Goal: Information Seeking & Learning: Find specific fact

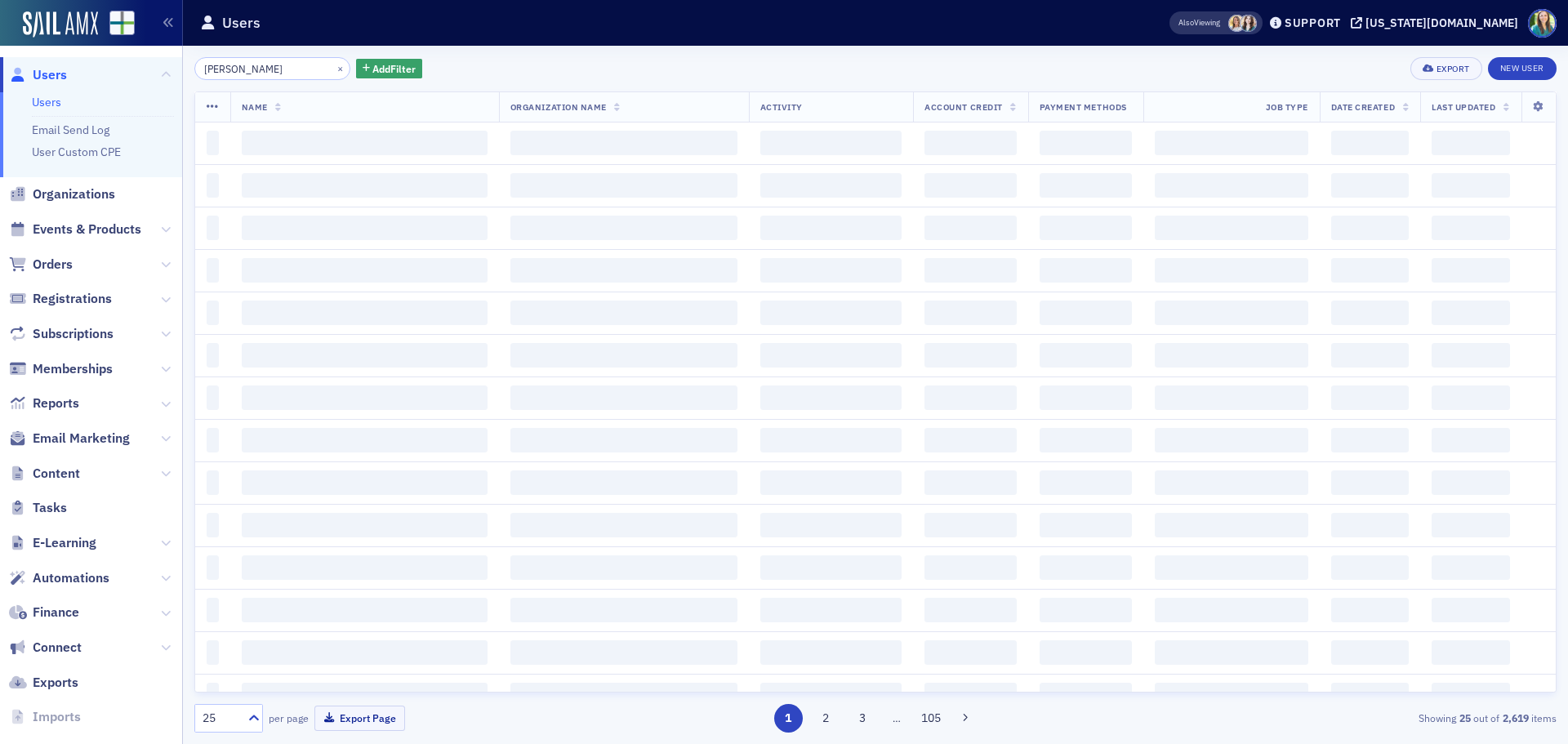
type input "[PERSON_NAME]"
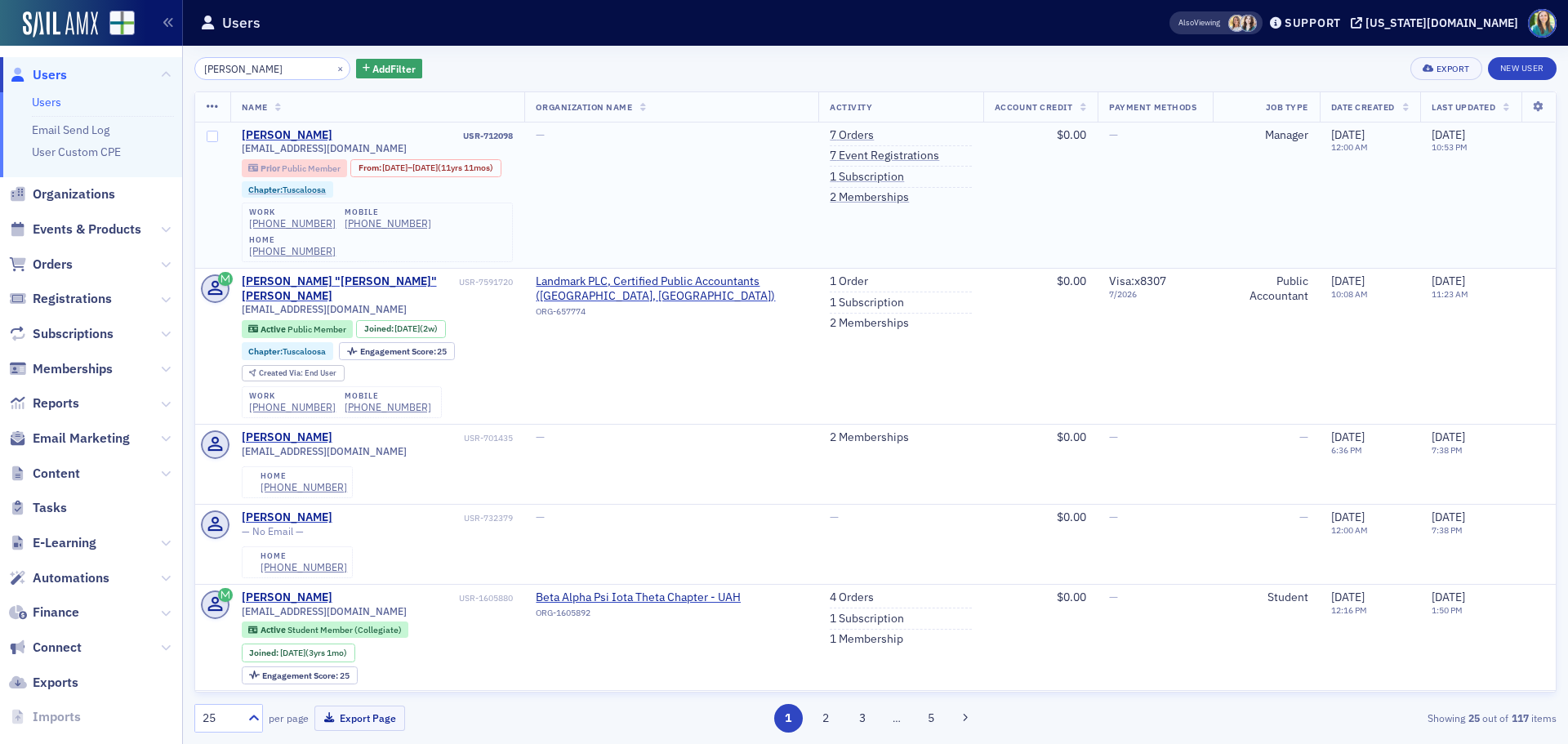
click at [336, 169] on span "Public Member" at bounding box center [311, 168] width 59 height 11
drag, startPoint x: 320, startPoint y: 69, endPoint x: 311, endPoint y: 67, distance: 9.2
click at [333, 69] on button "×" at bounding box center [341, 68] width 15 height 15
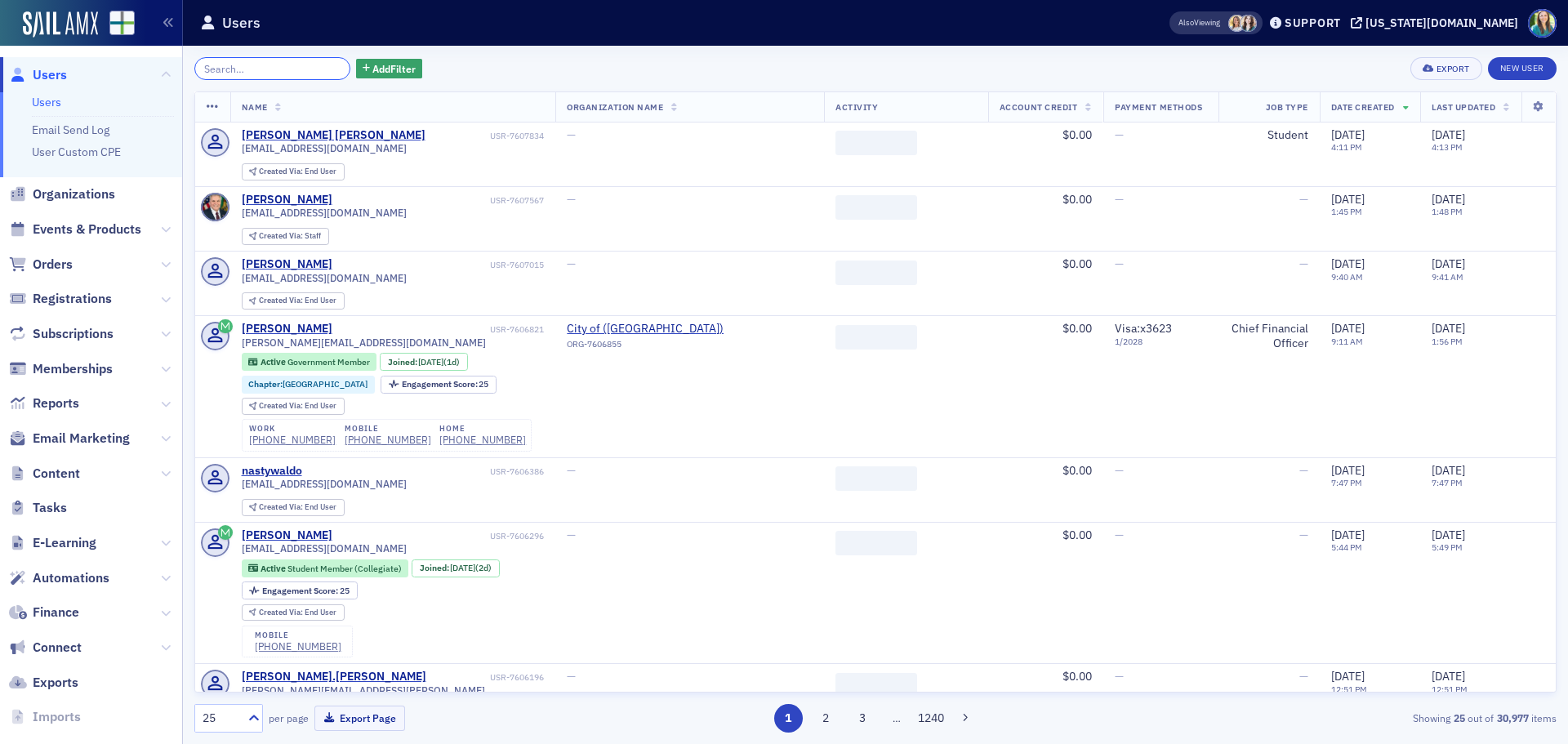
click at [255, 69] on input "search" at bounding box center [272, 69] width 156 height 23
paste input "[PERSON_NAME]"
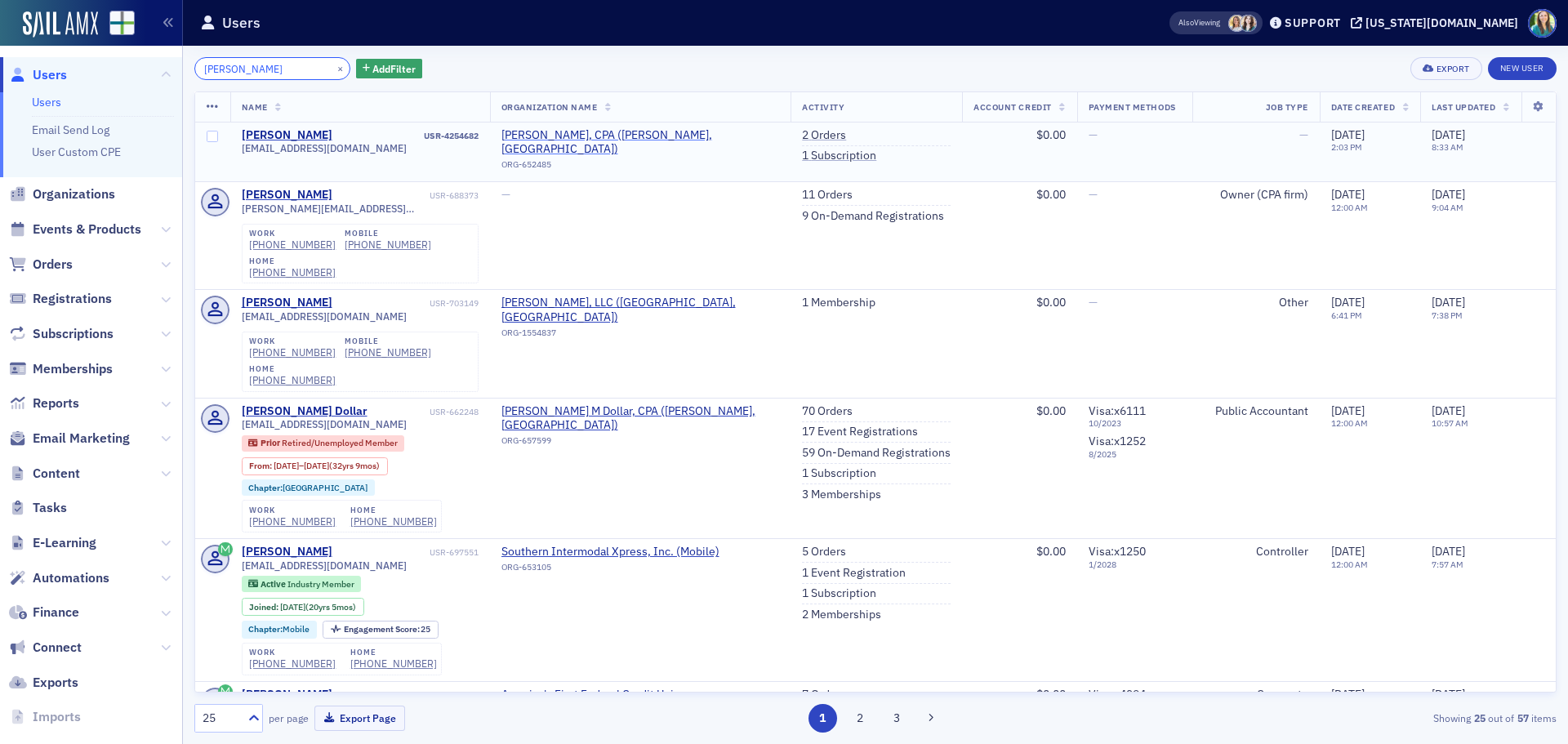
type input "[PERSON_NAME]"
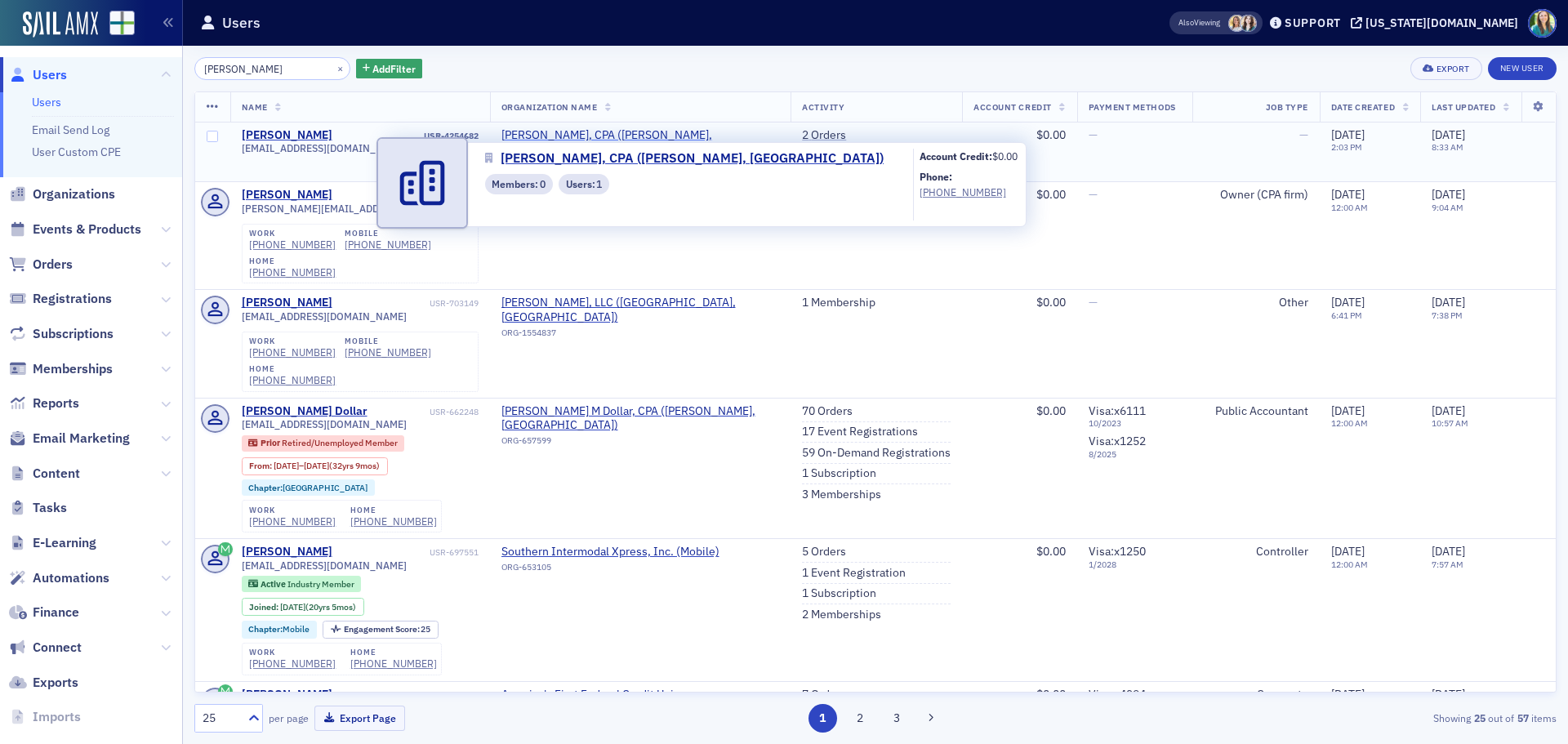
click at [592, 131] on span "[PERSON_NAME], CPA ([PERSON_NAME], [GEOGRAPHIC_DATA])" at bounding box center [641, 142] width 279 height 29
select select "US"
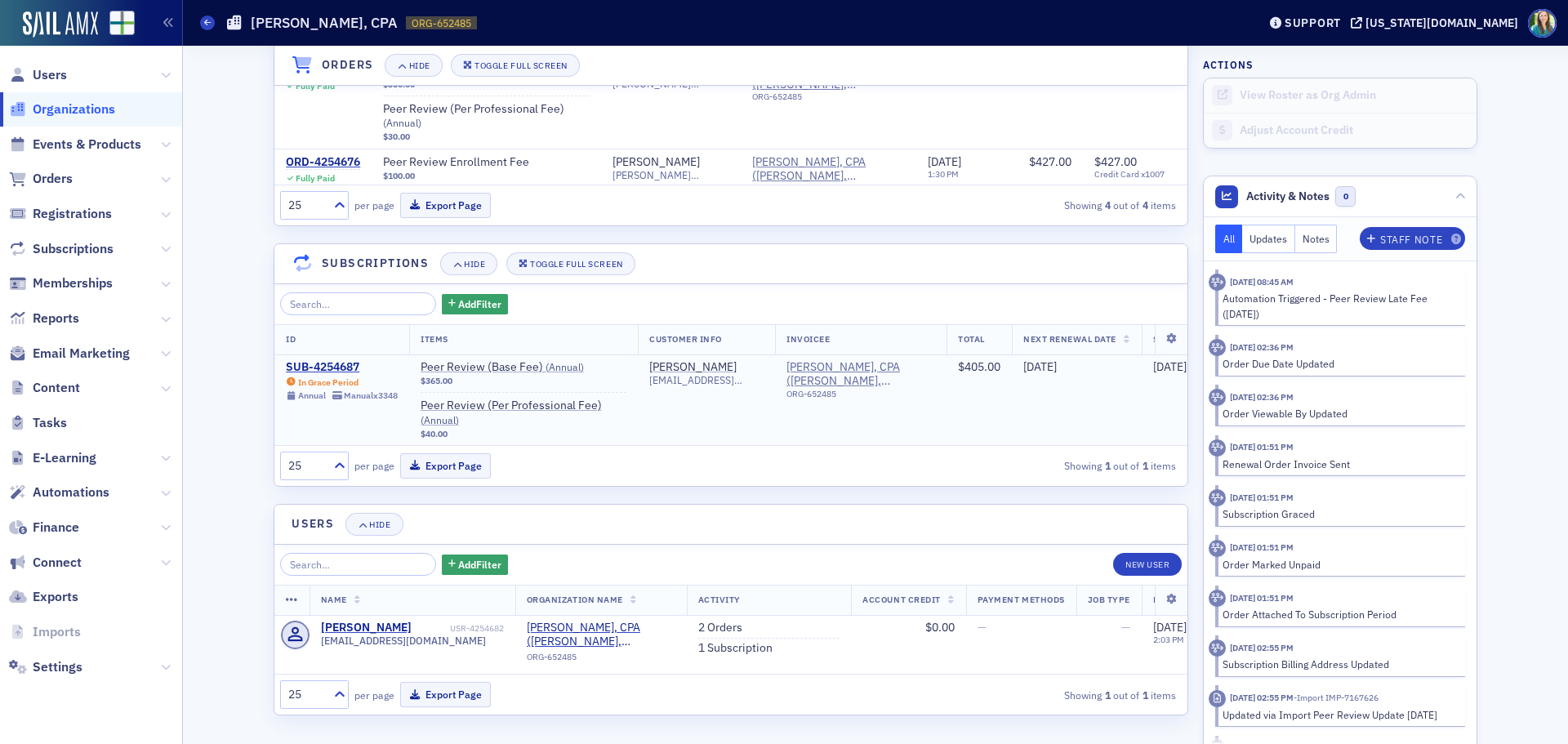
scroll to position [1558, 0]
click at [208, 22] on icon at bounding box center [208, 22] width 7 height 7
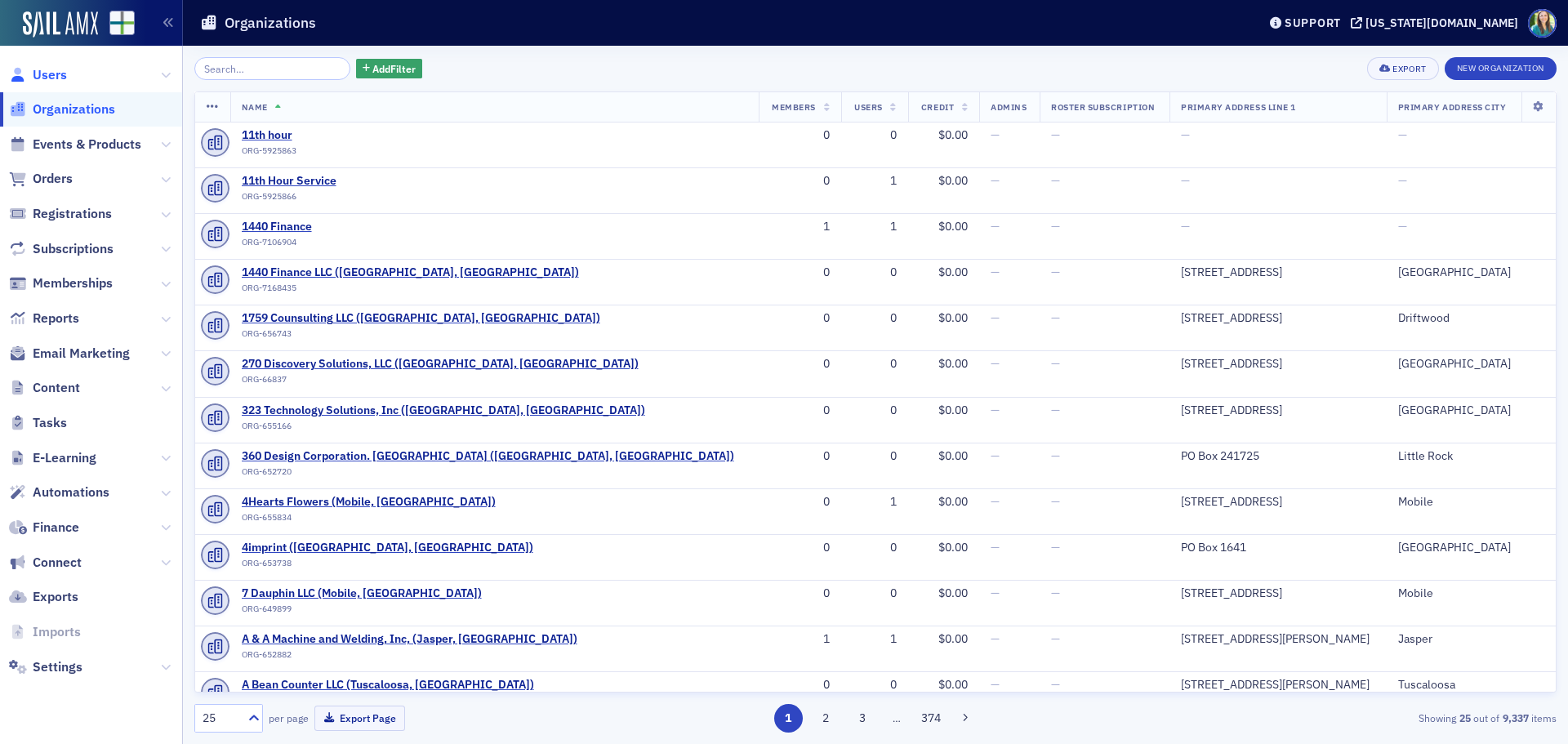
click at [57, 70] on span "Users" at bounding box center [50, 75] width 34 height 18
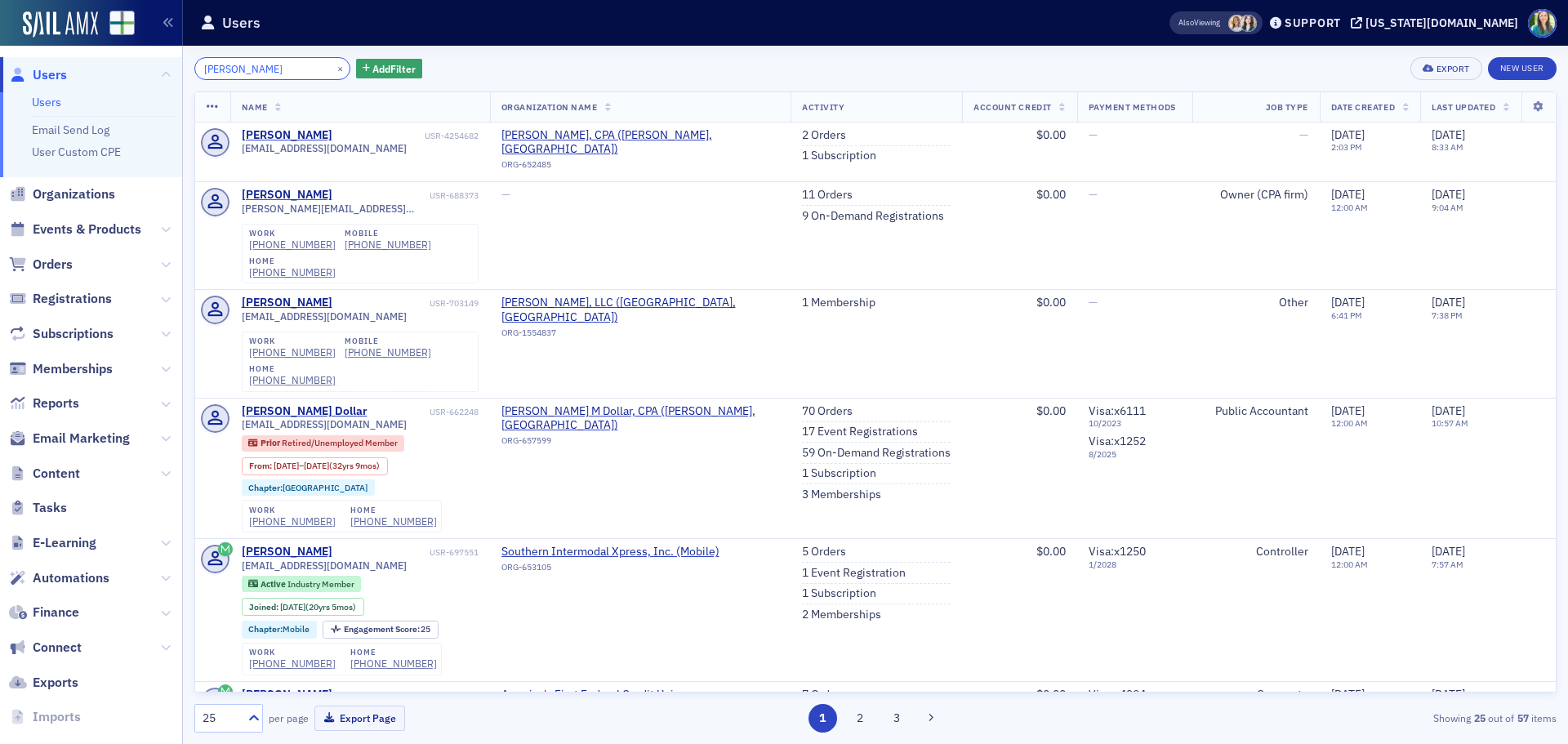
drag, startPoint x: 296, startPoint y: 67, endPoint x: 144, endPoint y: 71, distance: 152.1
click at [144, 71] on div "Users Users Email Send Log User Custom CPE Organizations Events & Products Orde…" at bounding box center [784, 372] width 1568 height 744
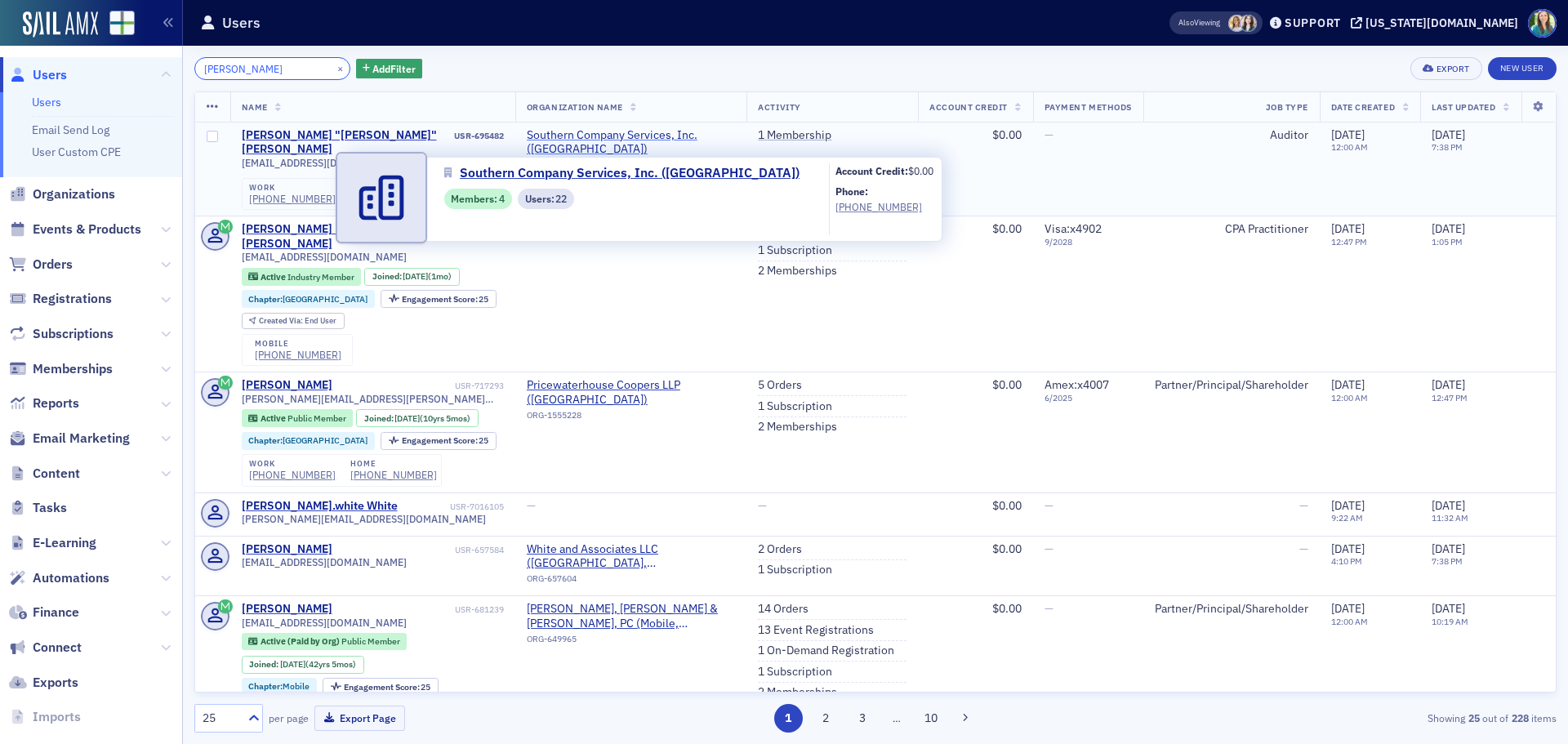
type input "[PERSON_NAME]"
click at [619, 133] on span "Southern Company Services, Inc. ([GEOGRAPHIC_DATA])" at bounding box center [632, 142] width 209 height 29
select select "US"
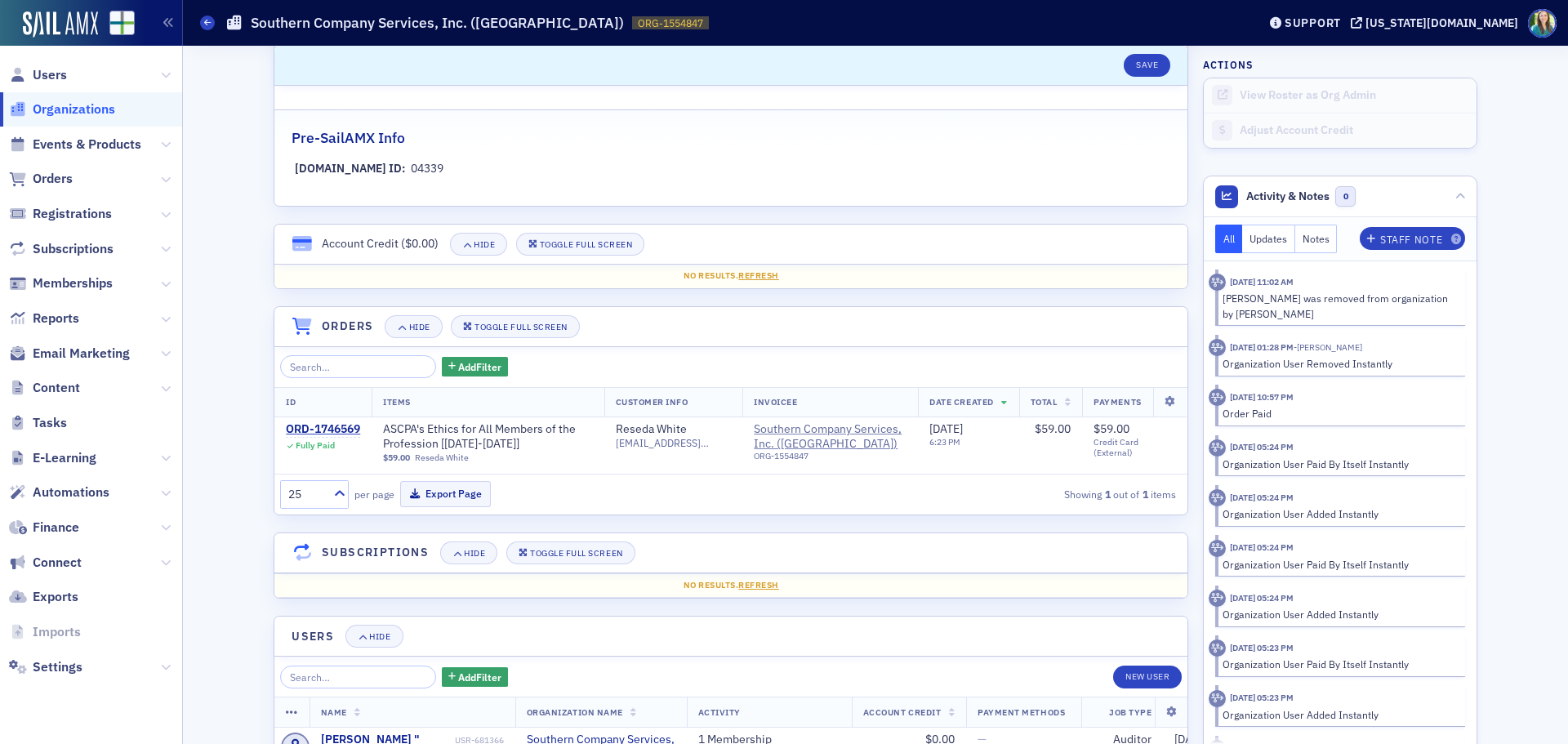
scroll to position [1378, 0]
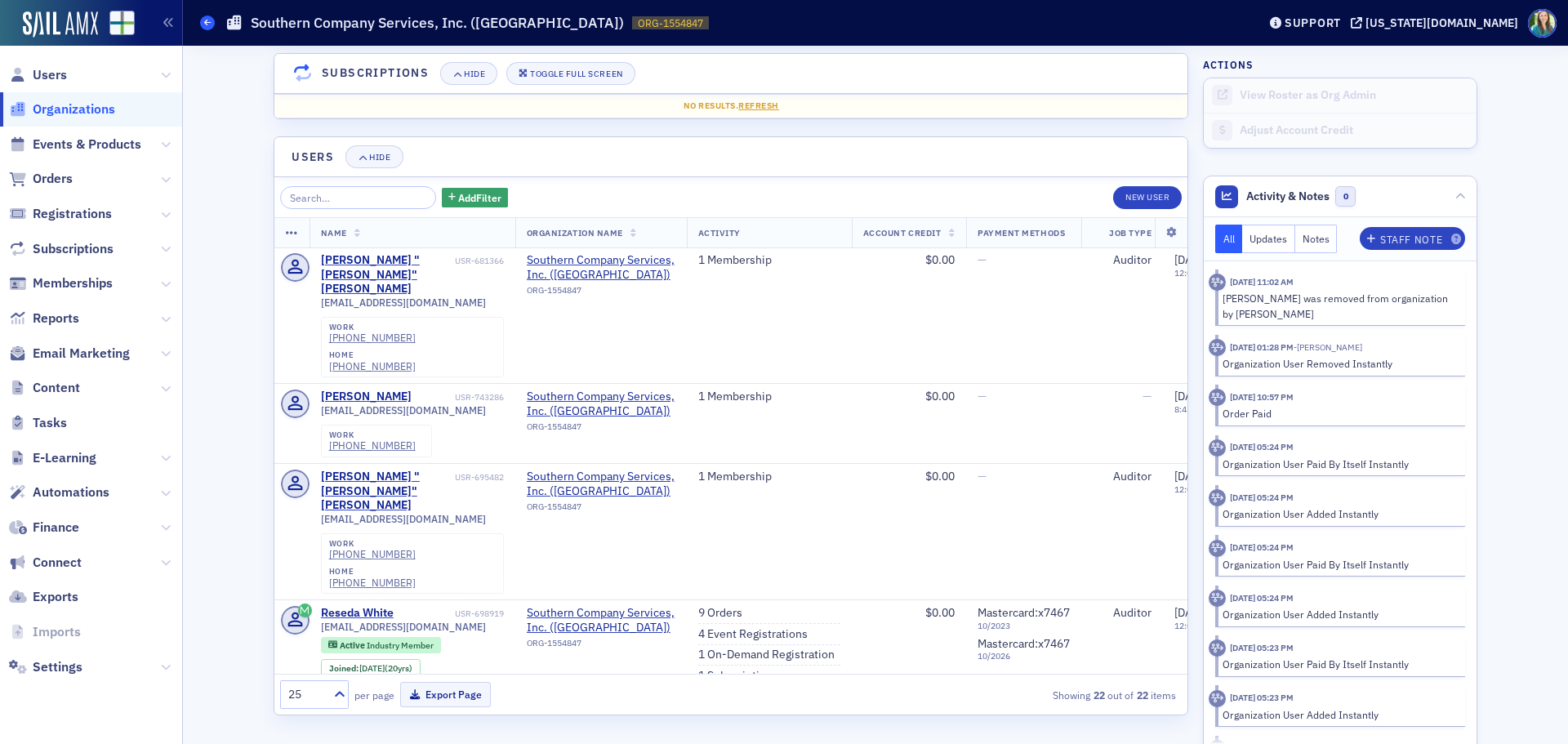
click at [205, 18] on span at bounding box center [208, 23] width 15 height 15
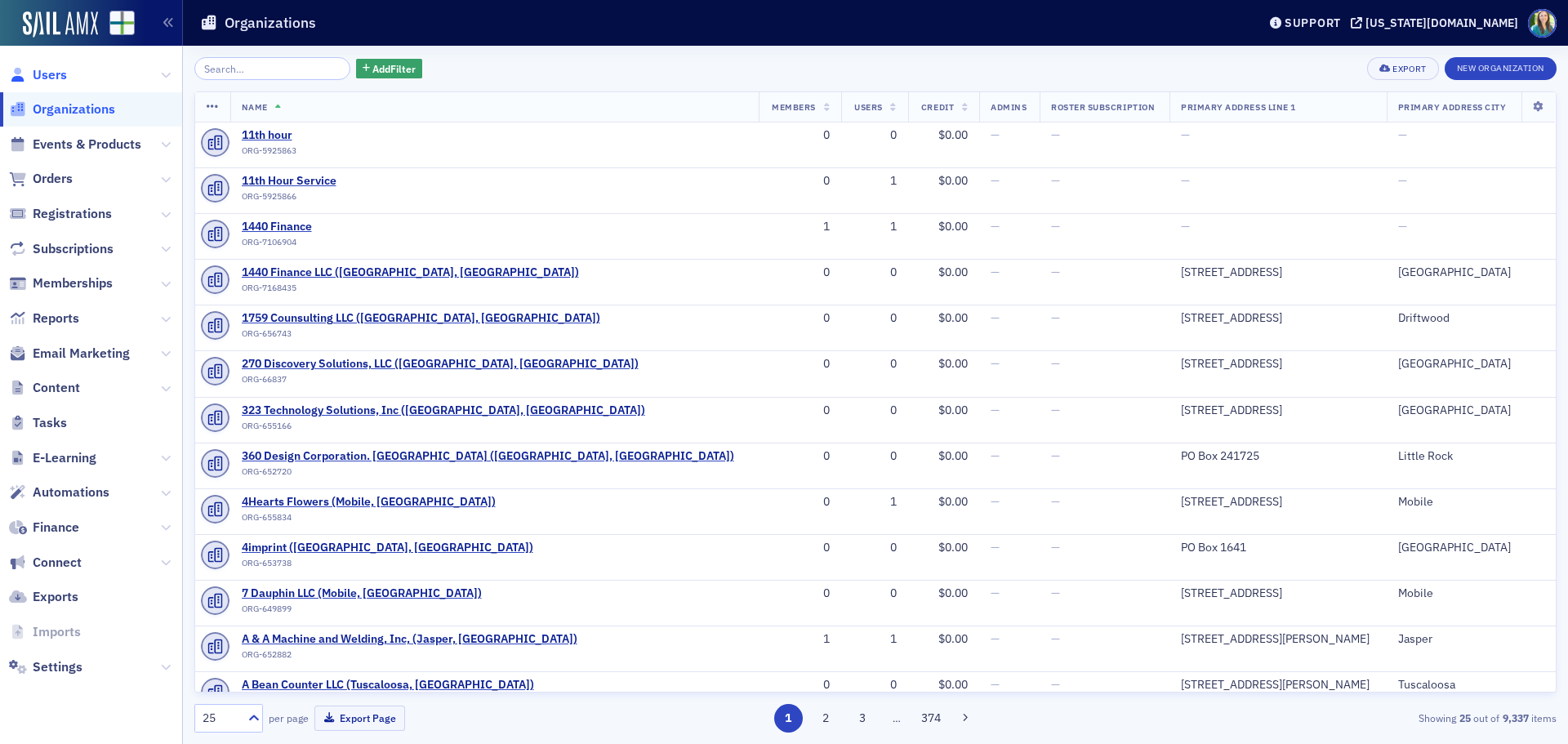
click at [47, 71] on span "Users" at bounding box center [50, 75] width 34 height 18
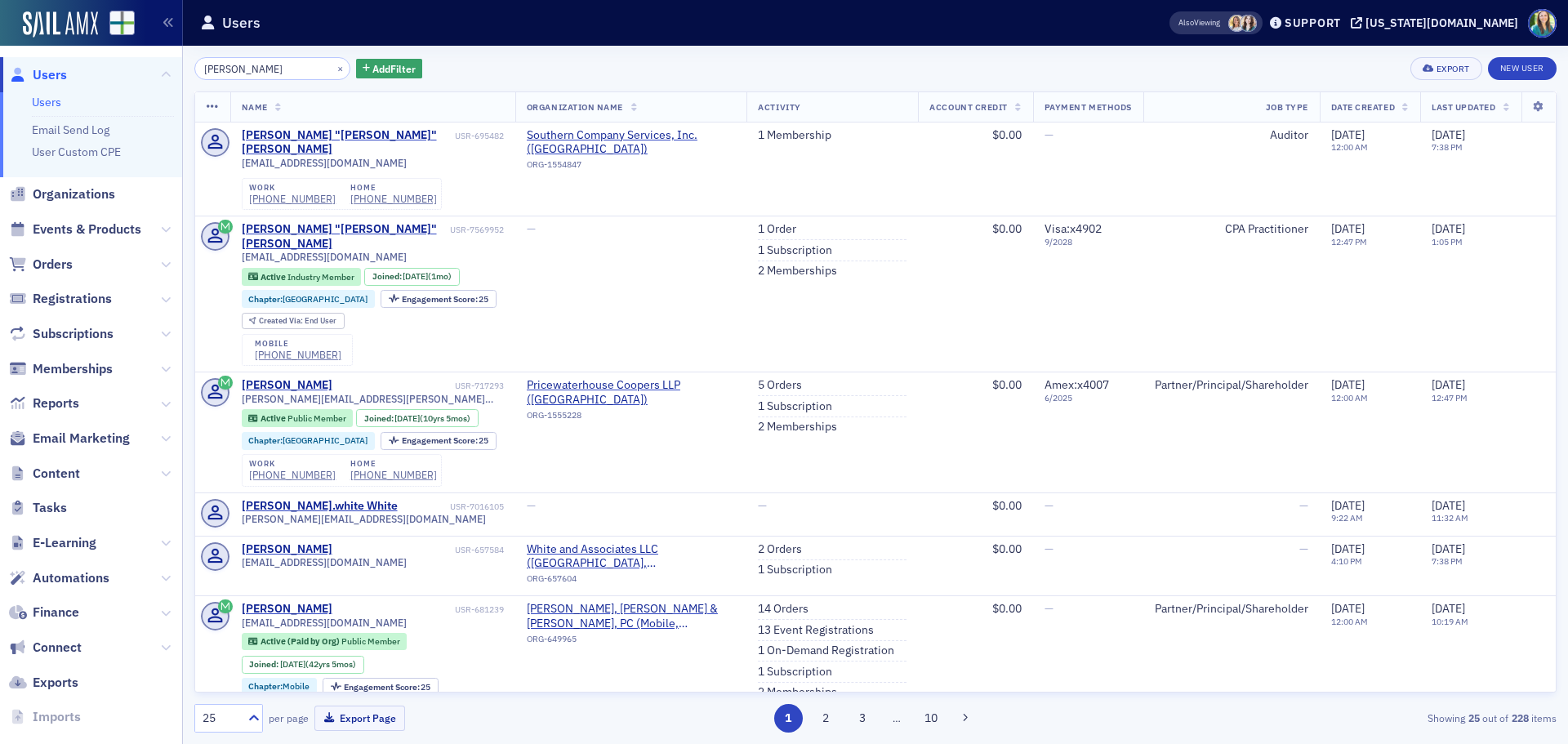
drag, startPoint x: 277, startPoint y: 74, endPoint x: 162, endPoint y: 82, distance: 115.3
click at [162, 82] on div "Users Users Email Send Log User Custom CPE Organizations Events & Products Orde…" at bounding box center [784, 372] width 1568 height 744
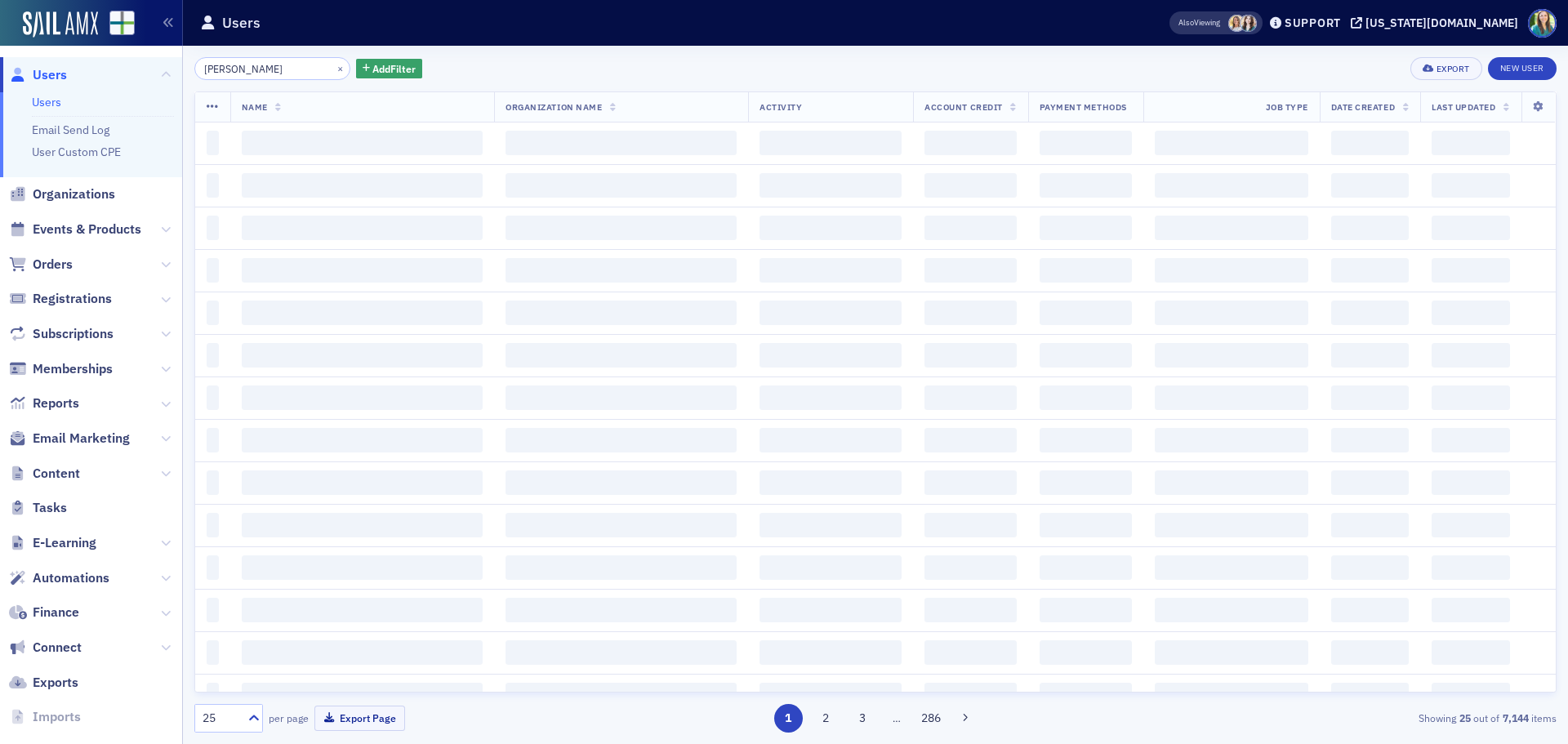
type input "[PERSON_NAME]"
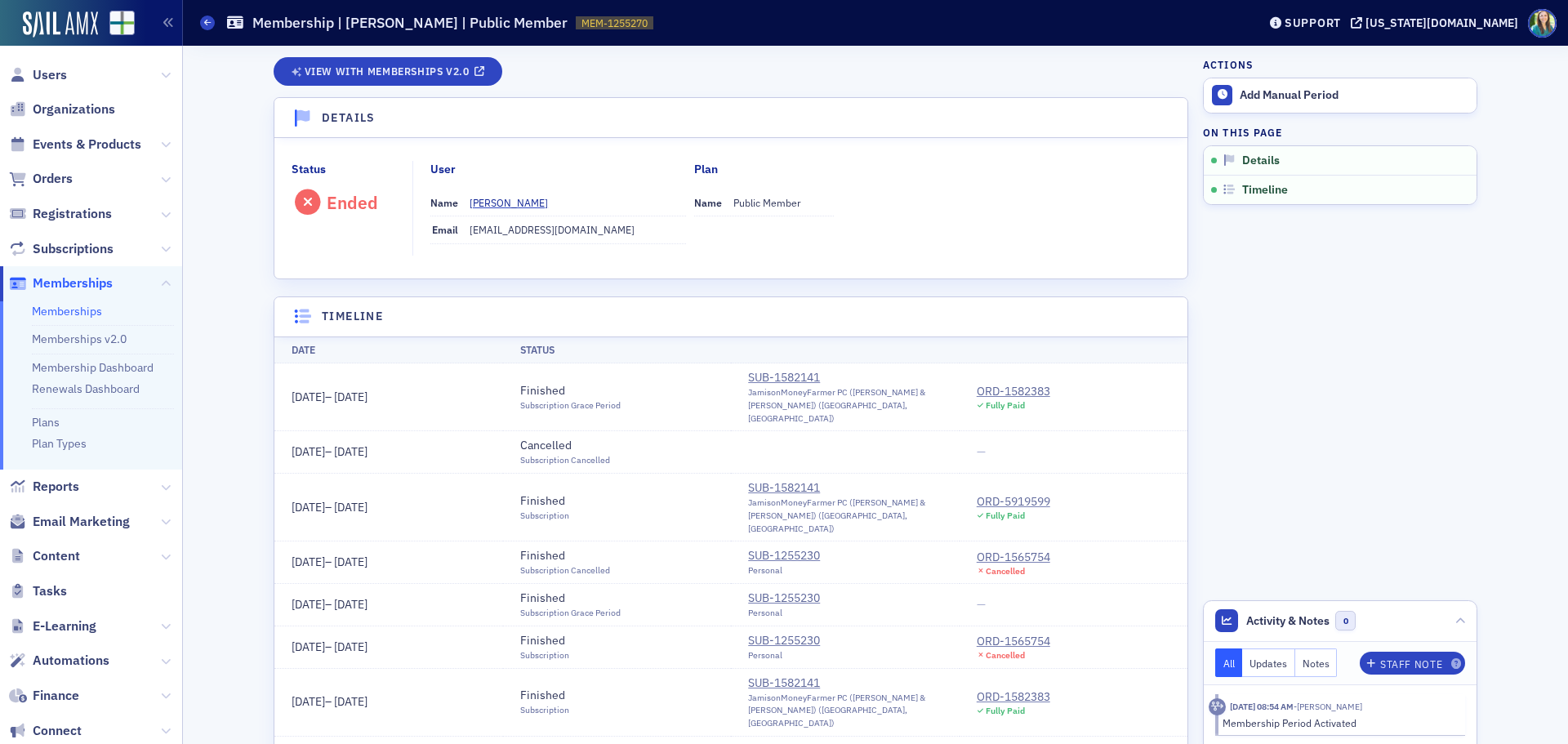
scroll to position [82, 0]
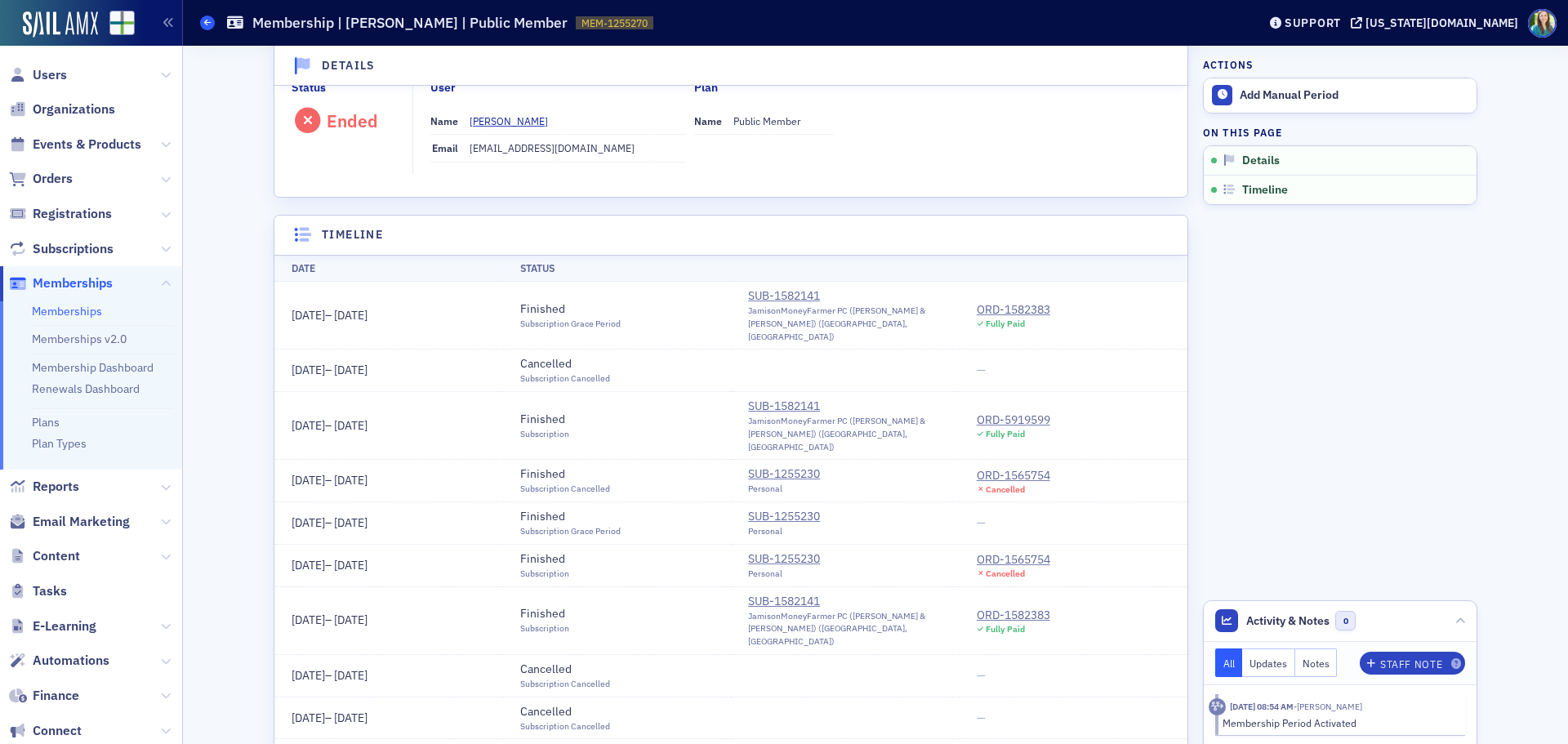
click at [203, 23] on span at bounding box center [208, 23] width 15 height 15
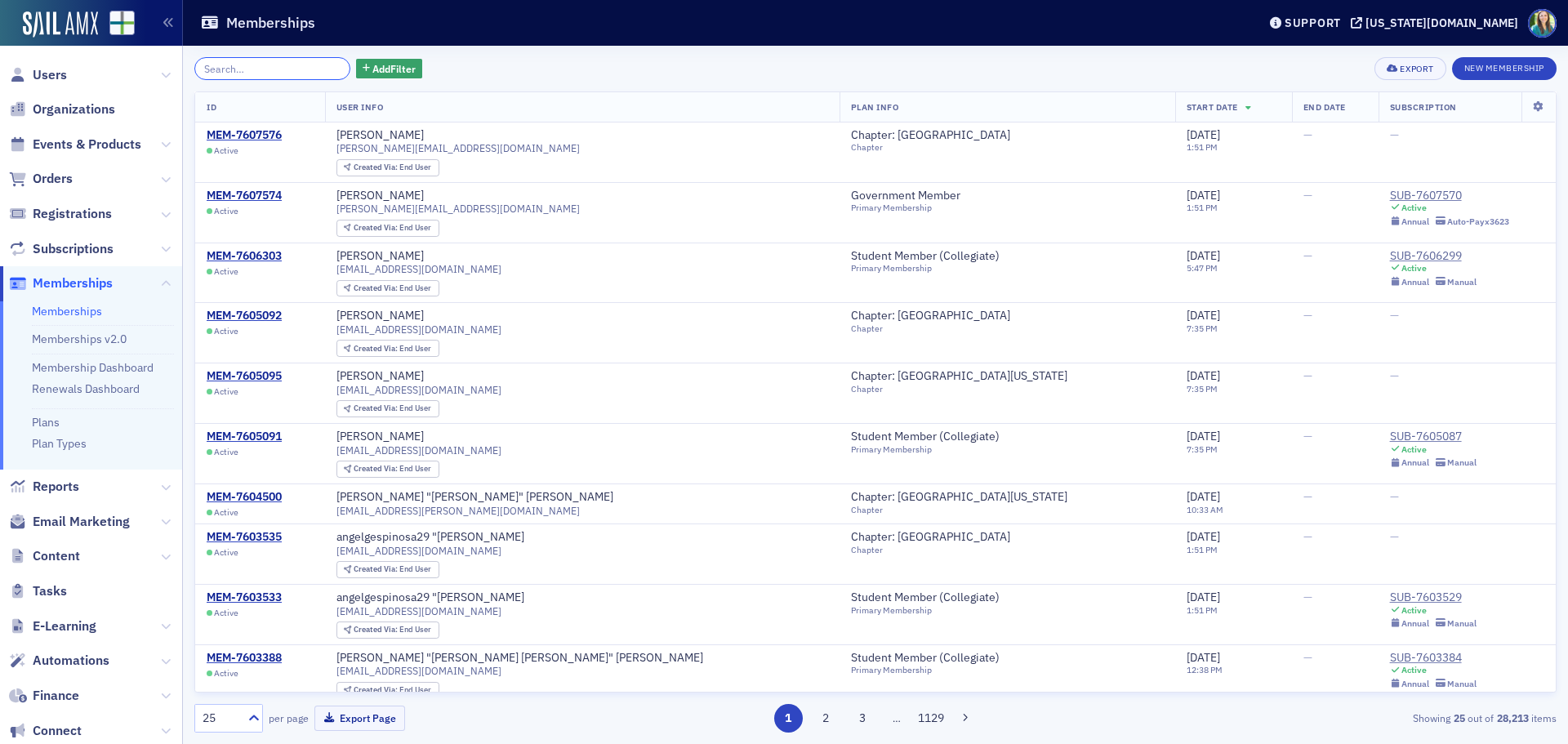
click at [247, 70] on input "search" at bounding box center [272, 69] width 156 height 23
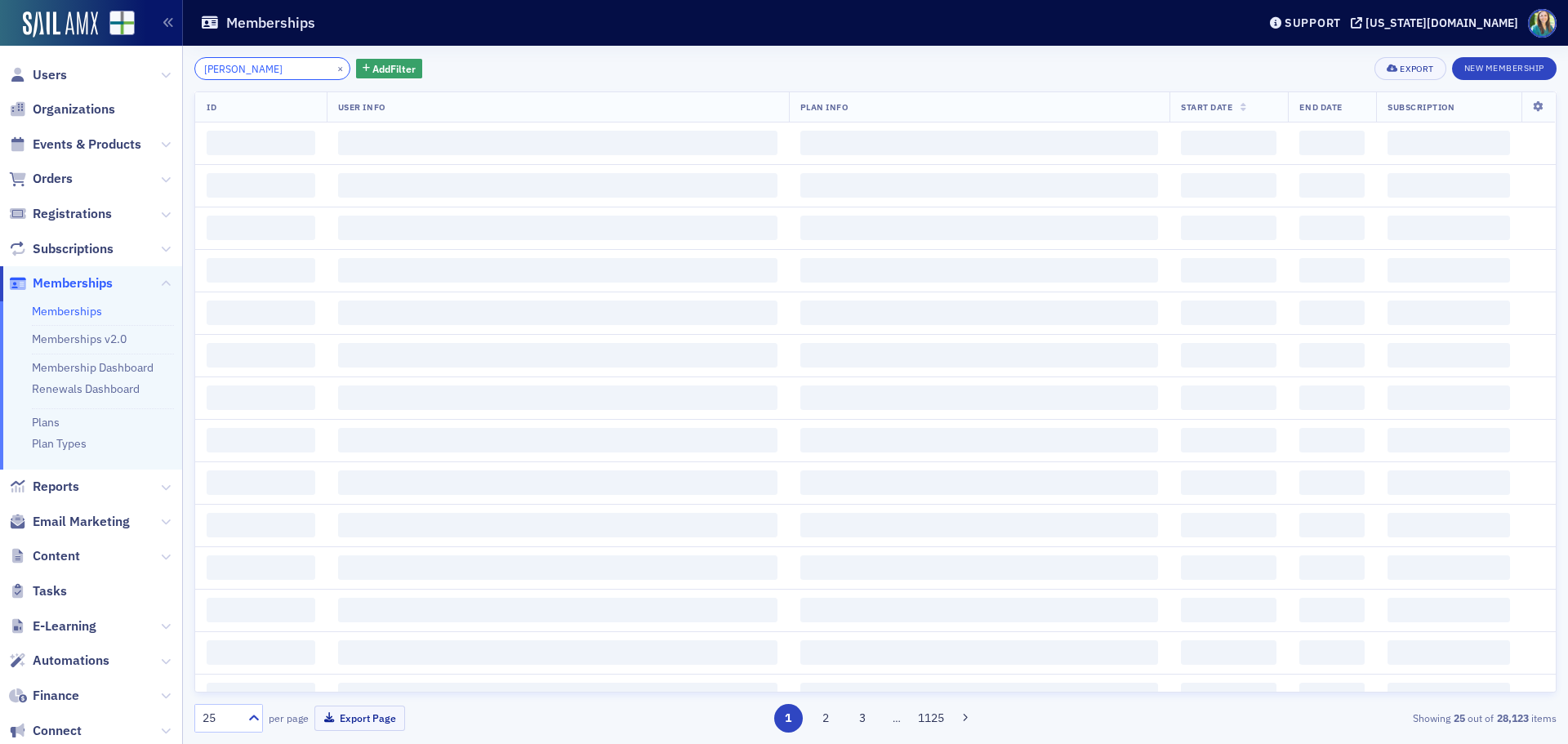
type input "Thomas Ramsey"
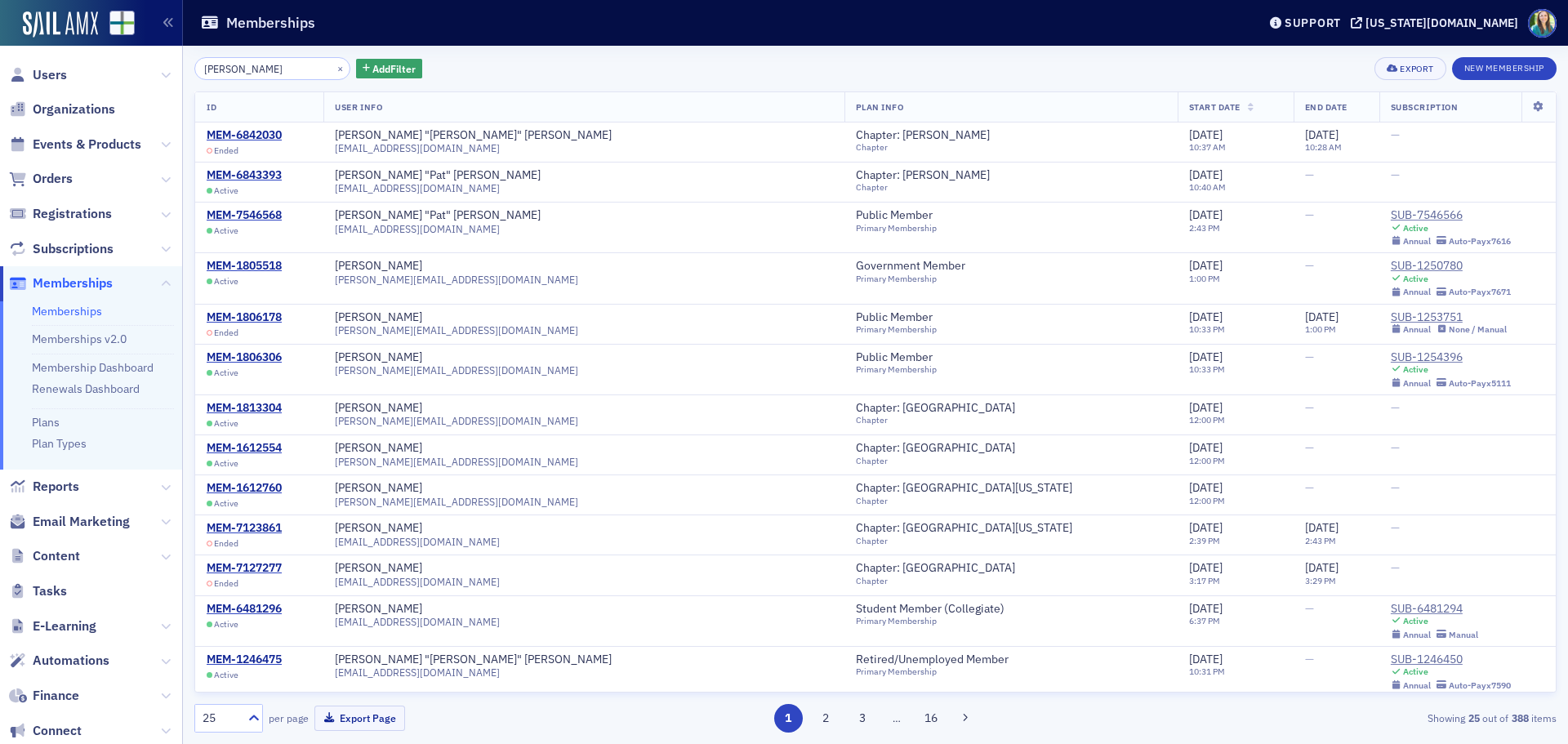
click at [71, 313] on link "Memberships" at bounding box center [67, 311] width 70 height 15
click at [40, 81] on span "Users" at bounding box center [50, 75] width 34 height 18
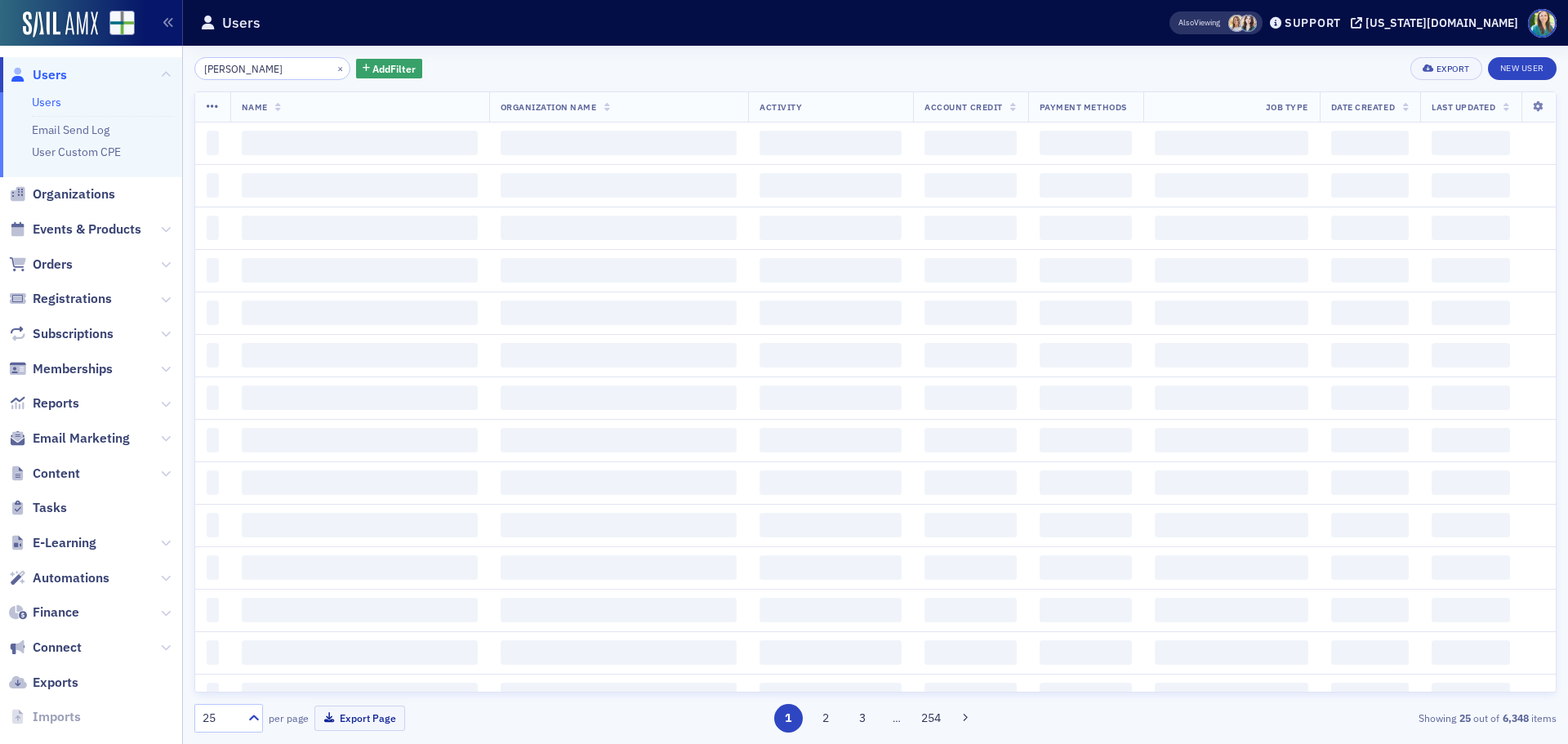
type input "Thomas Ramsey"
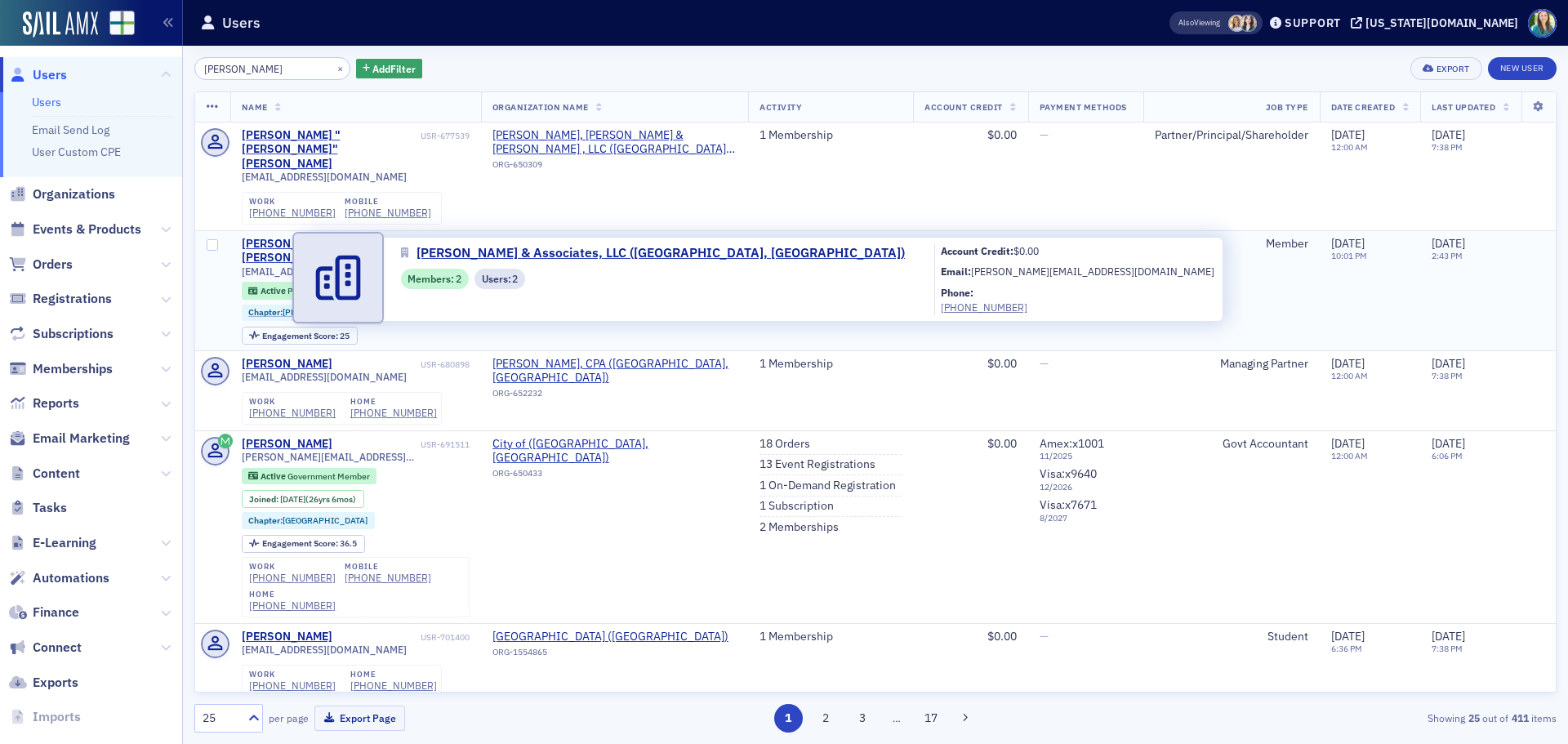
click at [601, 237] on span "[PERSON_NAME] & Associates, LLC ([GEOGRAPHIC_DATA], [GEOGRAPHIC_DATA])" at bounding box center [615, 251] width 245 height 29
select select "US"
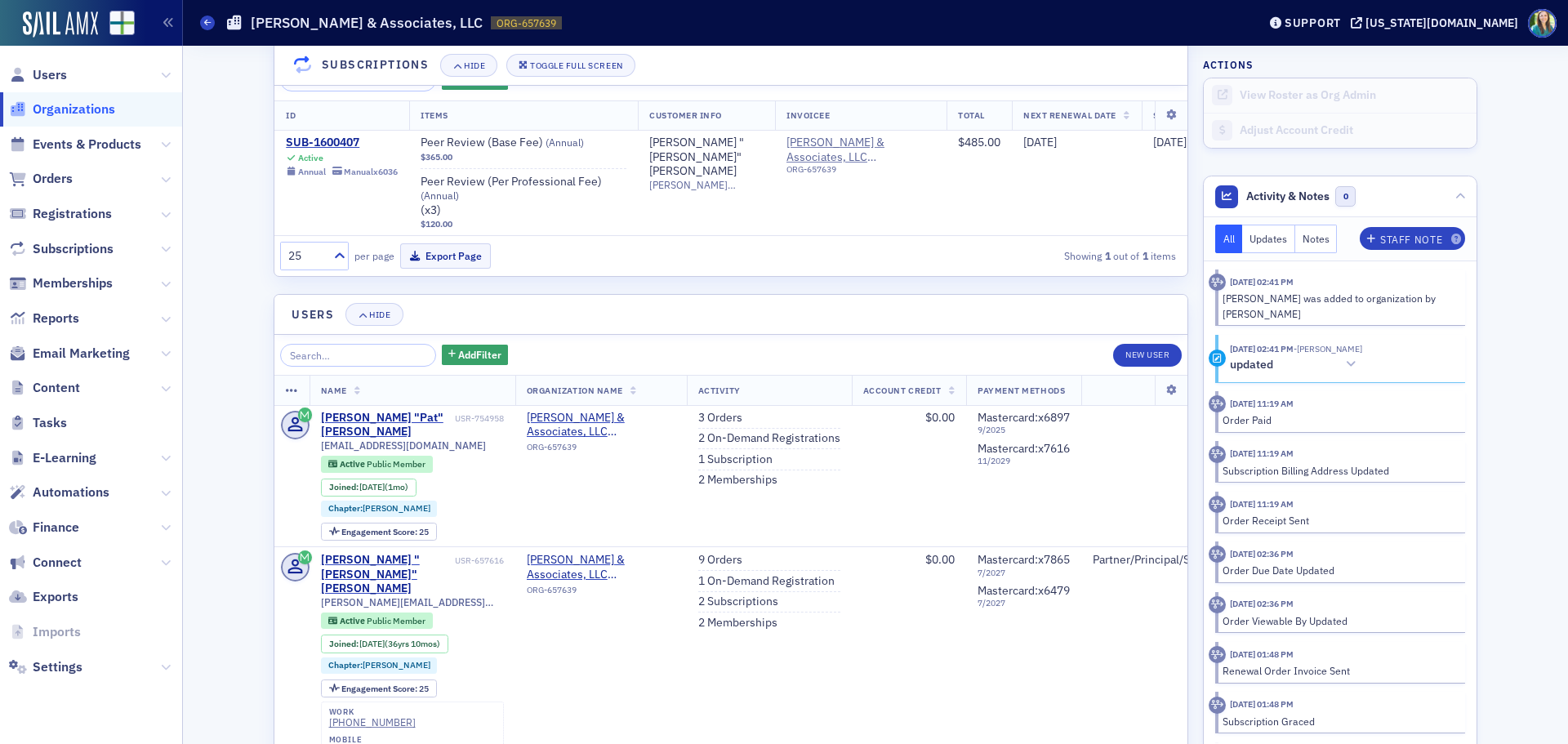
scroll to position [1762, 0]
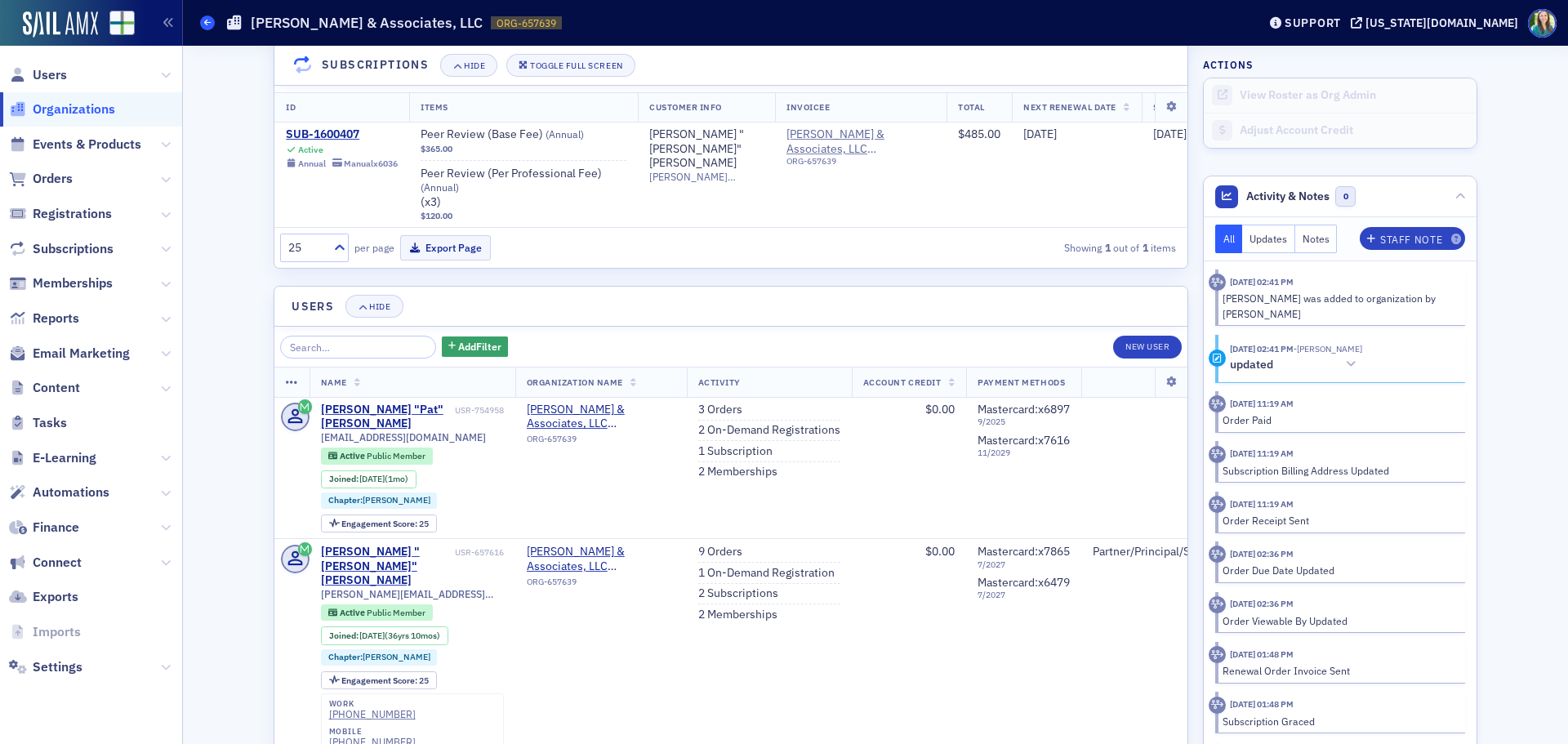
click at [208, 25] on icon at bounding box center [208, 22] width 7 height 7
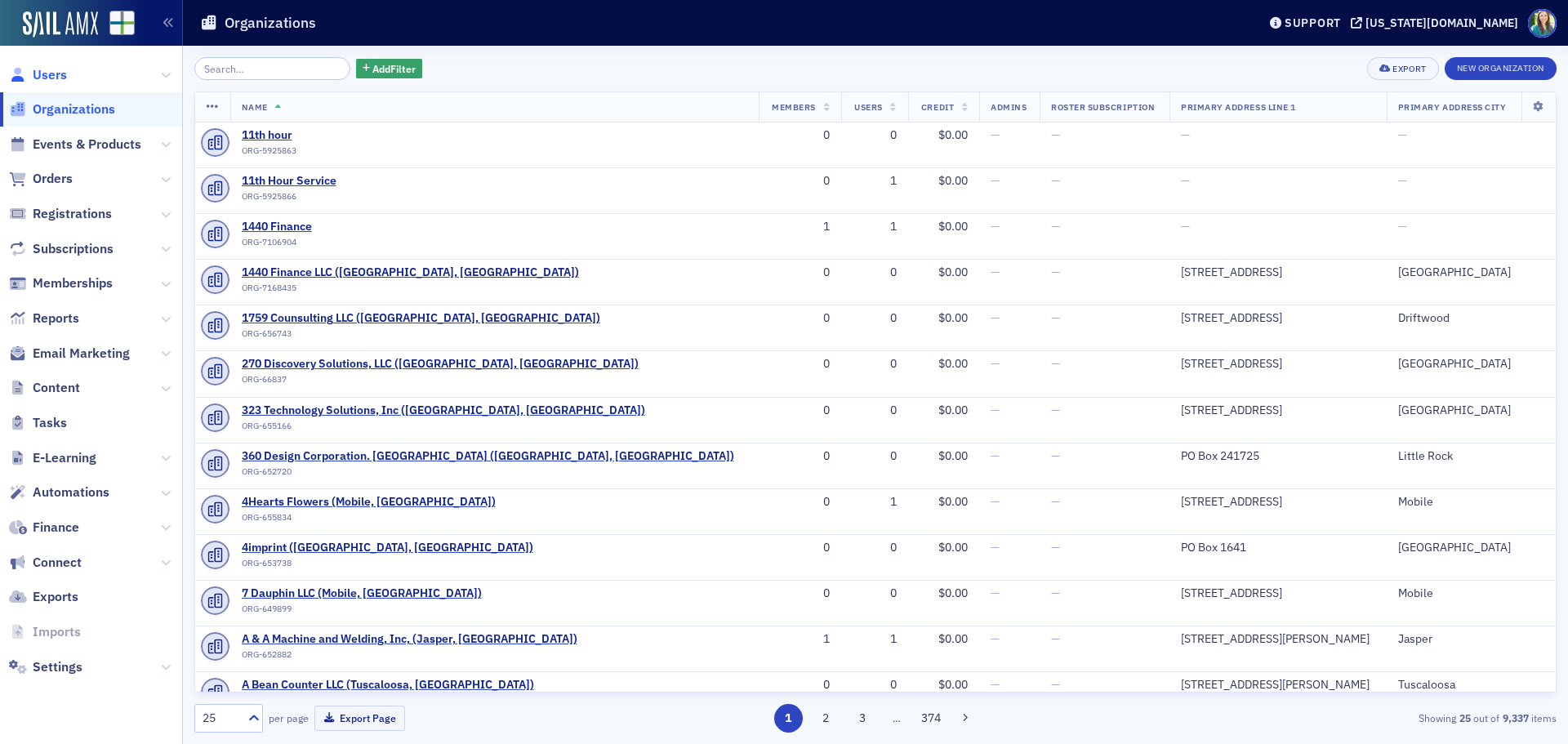
click at [51, 77] on span "Users" at bounding box center [50, 75] width 34 height 18
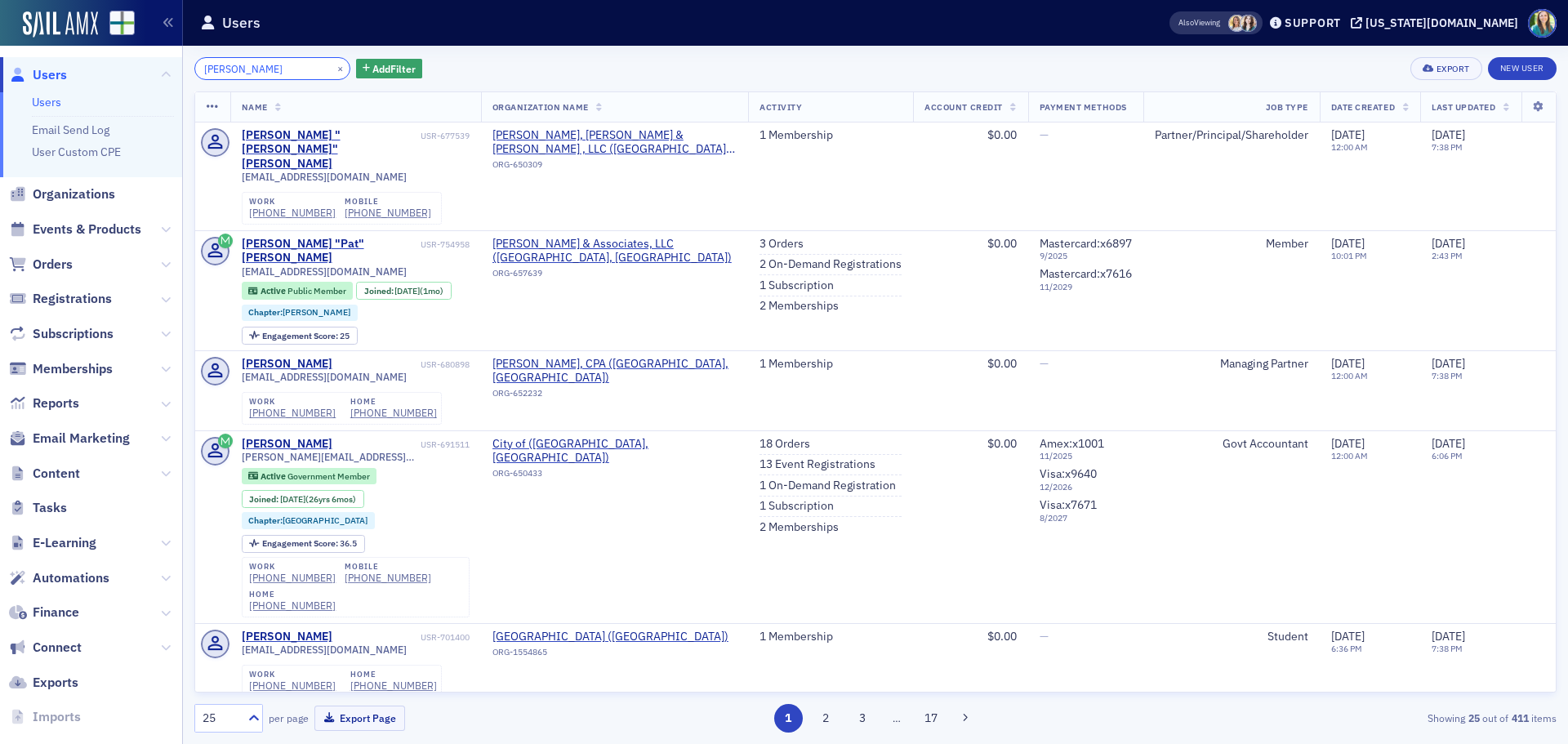
drag, startPoint x: 284, startPoint y: 72, endPoint x: 118, endPoint y: 65, distance: 166.1
click at [118, 65] on div "Users Users Email Send Log User Custom CPE Organizations Events & Products Orde…" at bounding box center [784, 372] width 1568 height 744
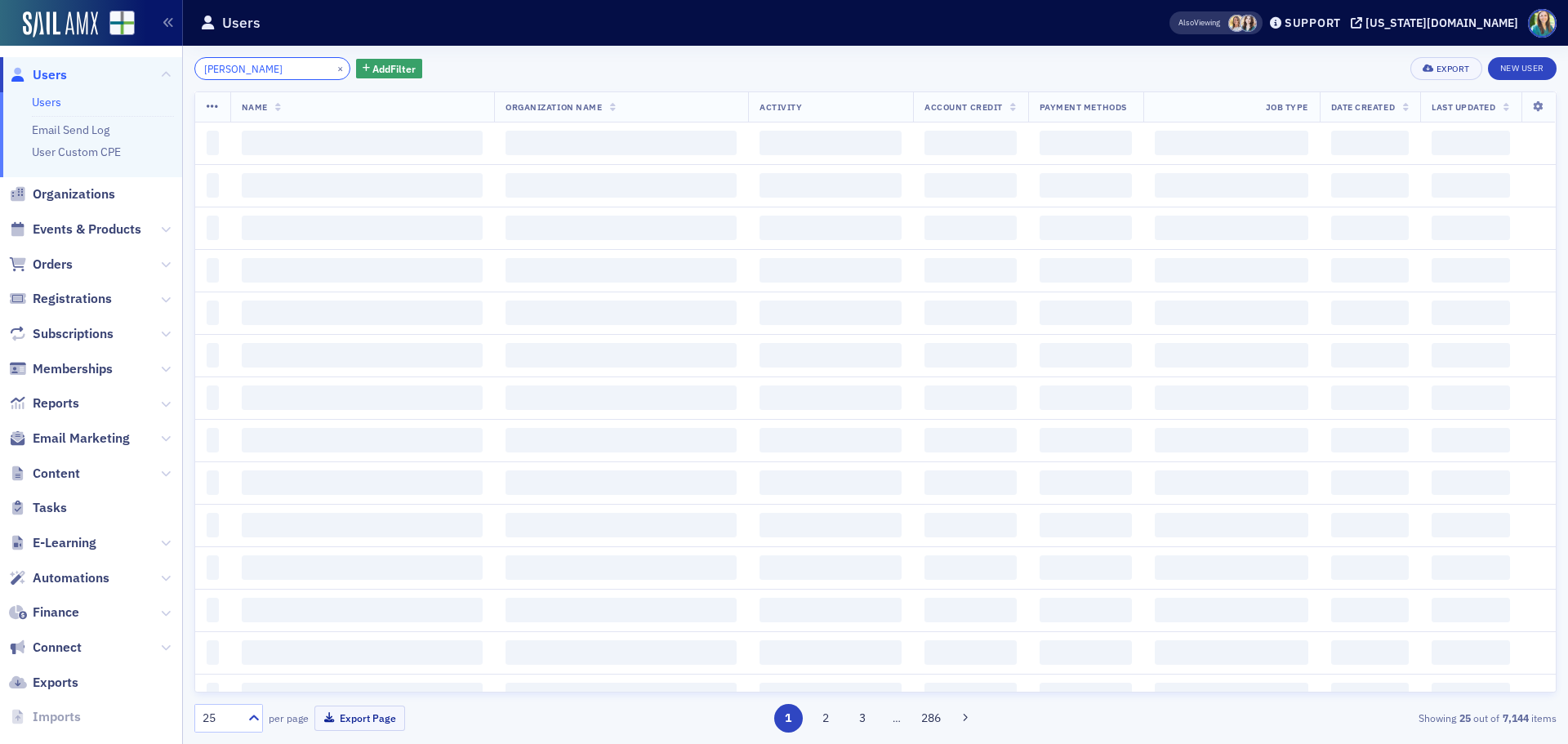
type input "[PERSON_NAME]"
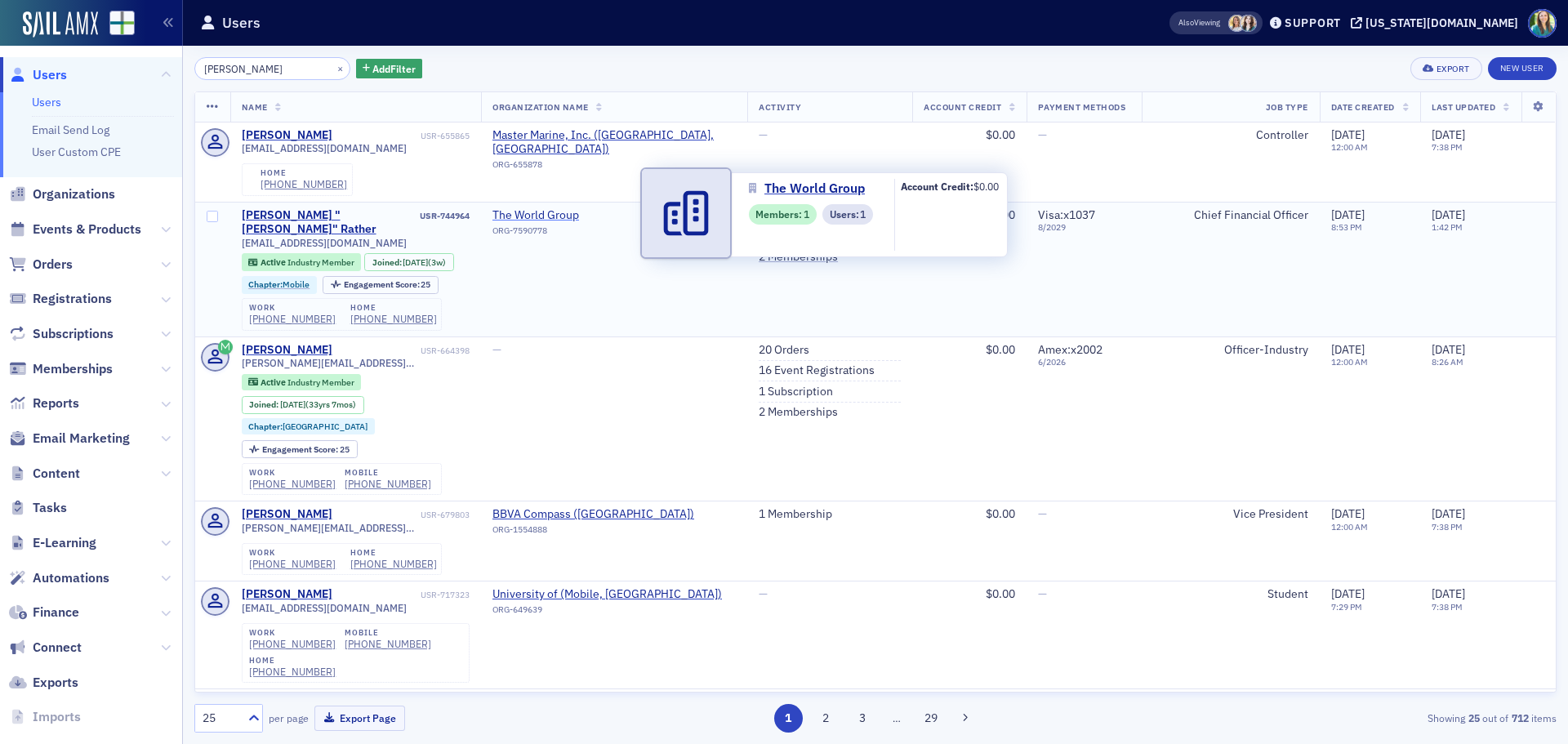
click at [542, 212] on span "The World Group" at bounding box center [567, 216] width 149 height 15
select select "US"
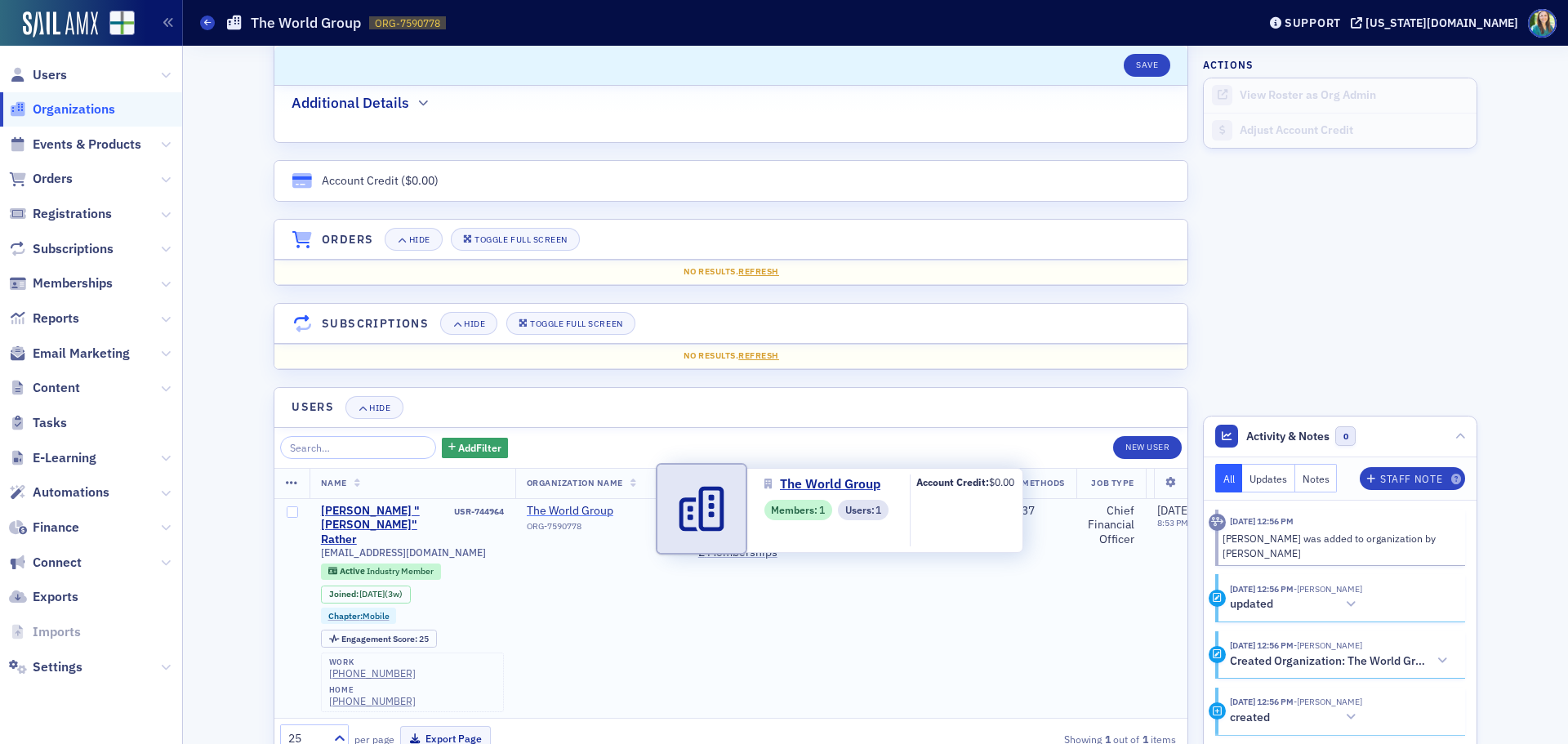
click at [567, 506] on span "The World Group" at bounding box center [601, 511] width 149 height 15
select select "US"
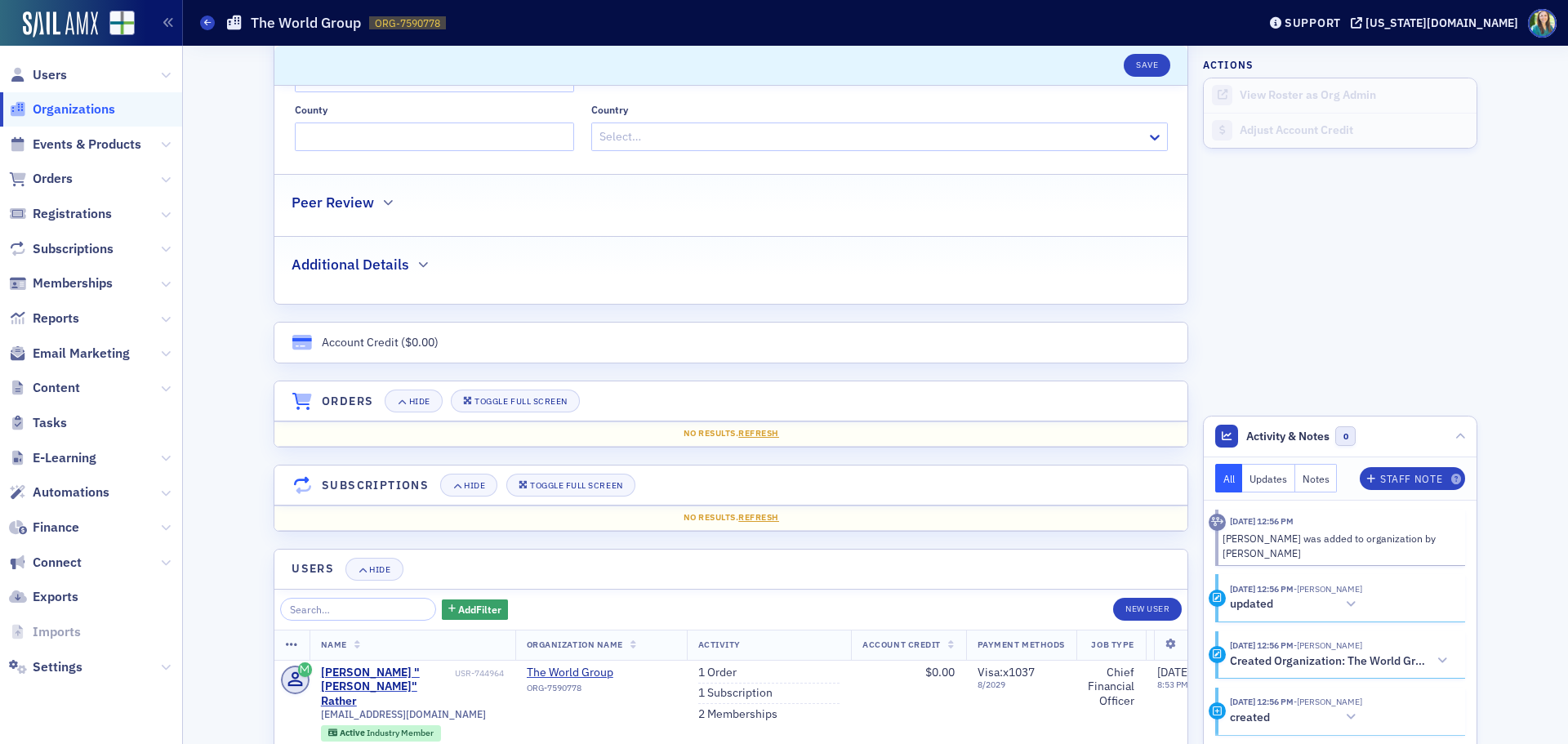
scroll to position [839, 0]
